Goal: Check status: Check status

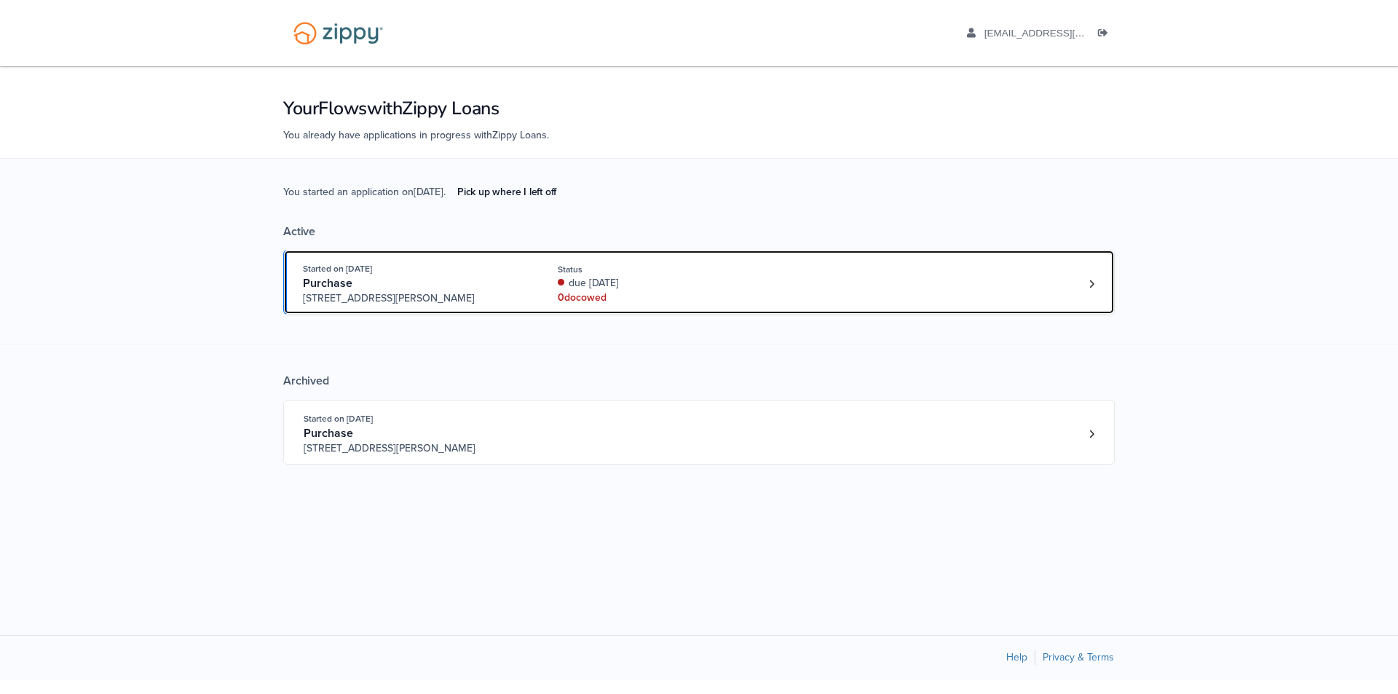
click at [421, 288] on div "Purchase" at bounding box center [414, 283] width 222 height 15
click at [469, 308] on link "Started on [DATE] Purchase [STREET_ADDRESS][PERSON_NAME] Status due [DATE] 0 do…" at bounding box center [699, 282] width 832 height 65
